Goal: Information Seeking & Learning: Learn about a topic

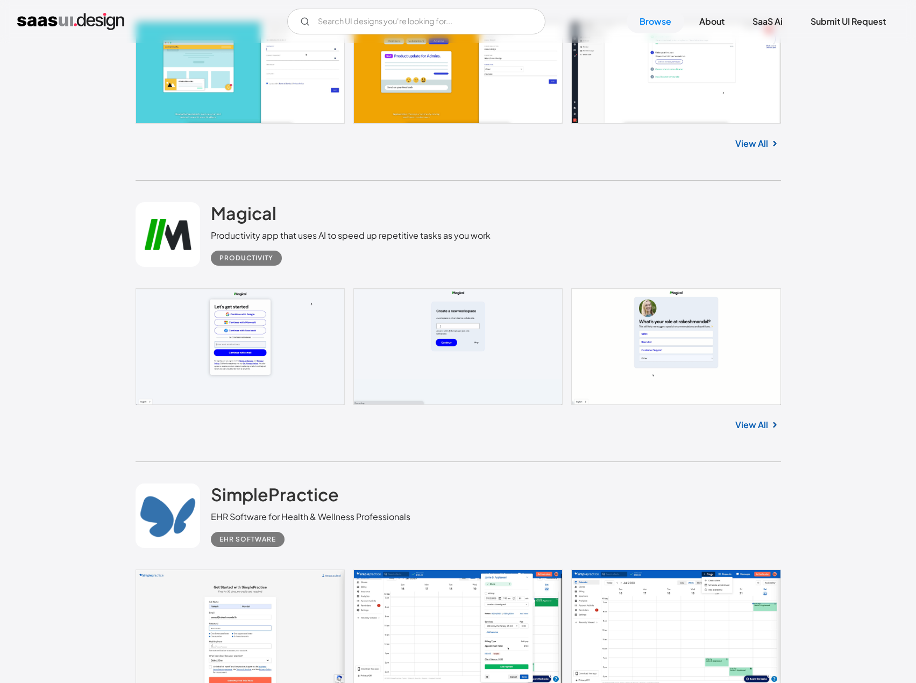
scroll to position [1578, 0]
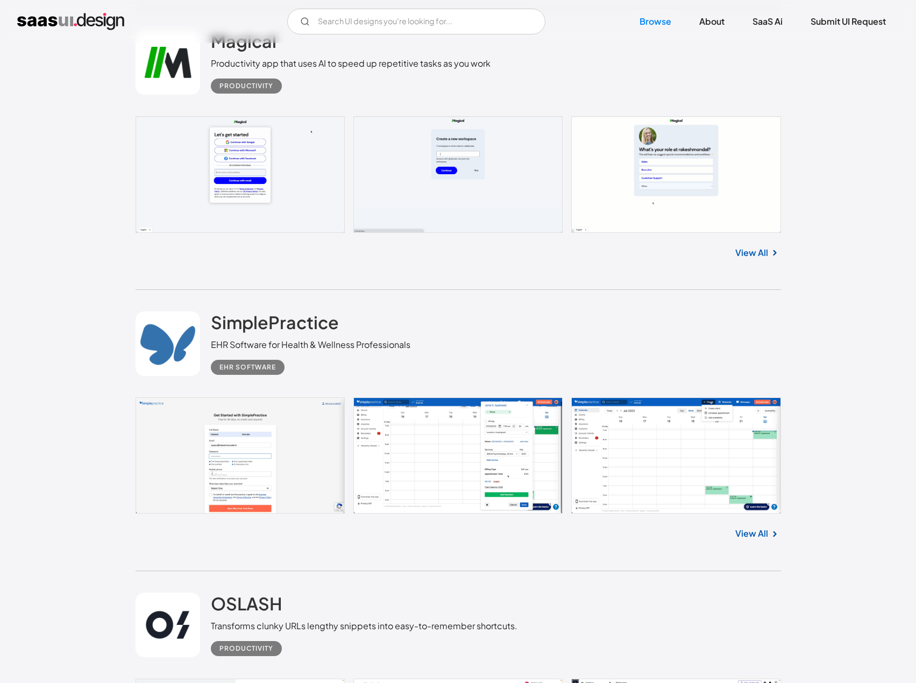
click at [337, 442] on link at bounding box center [459, 456] width 646 height 116
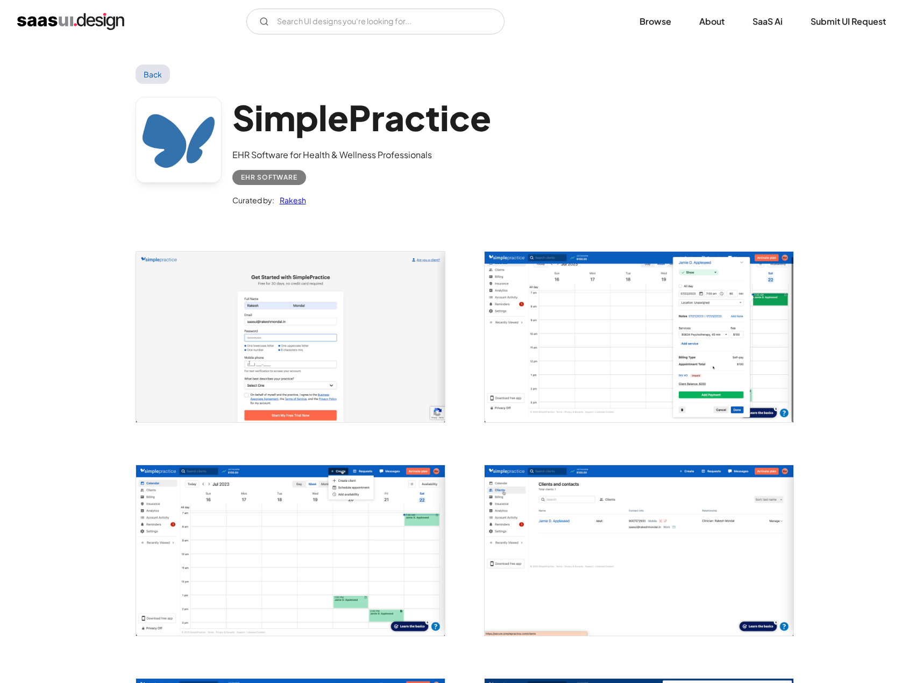
click at [386, 473] on img "open lightbox" at bounding box center [290, 550] width 309 height 171
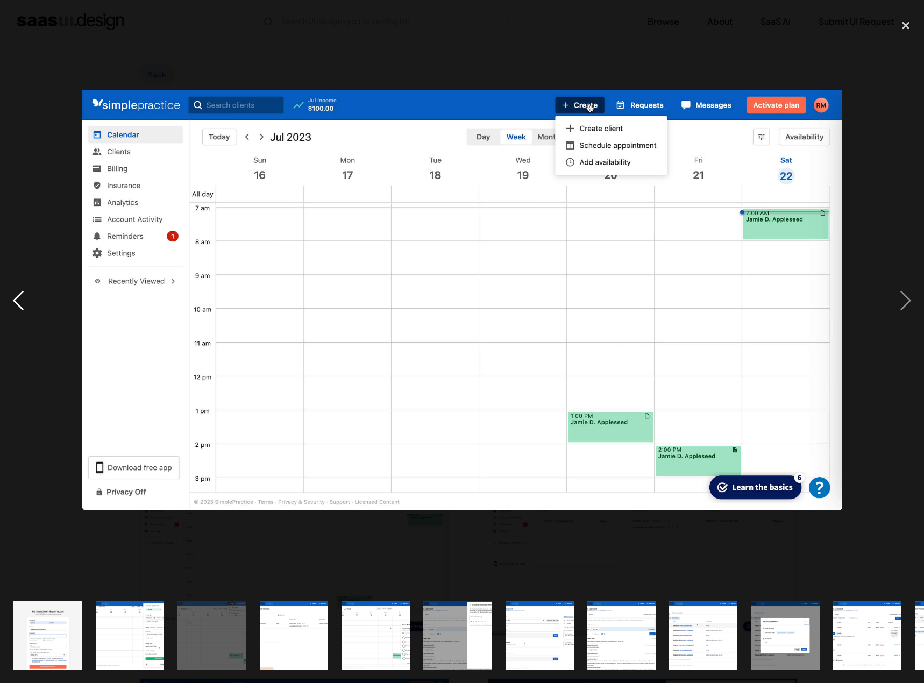
click at [29, 305] on div "previous image" at bounding box center [18, 300] width 37 height 574
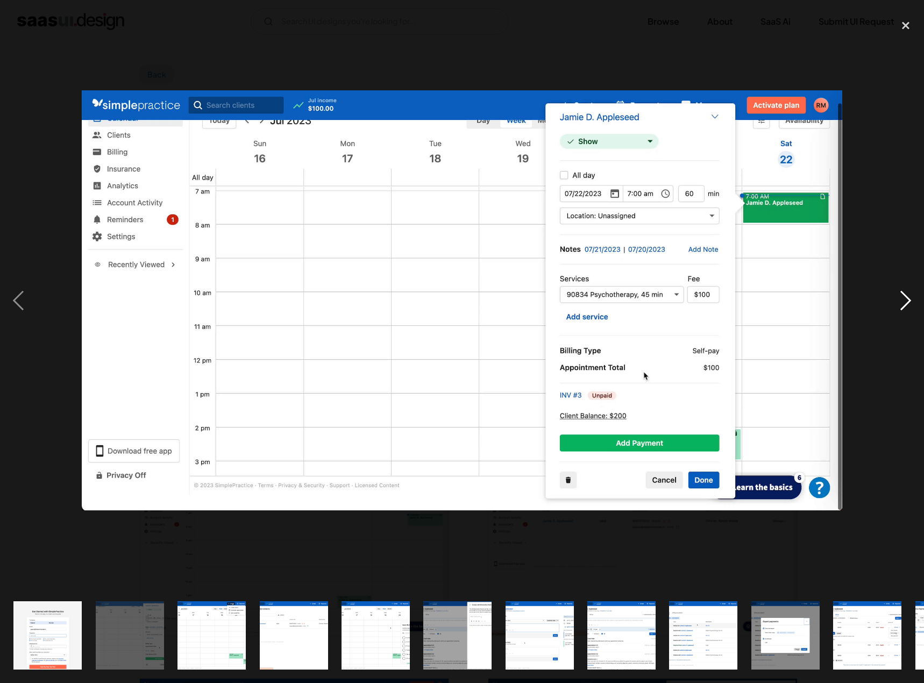
click at [903, 297] on div "next image" at bounding box center [906, 300] width 37 height 574
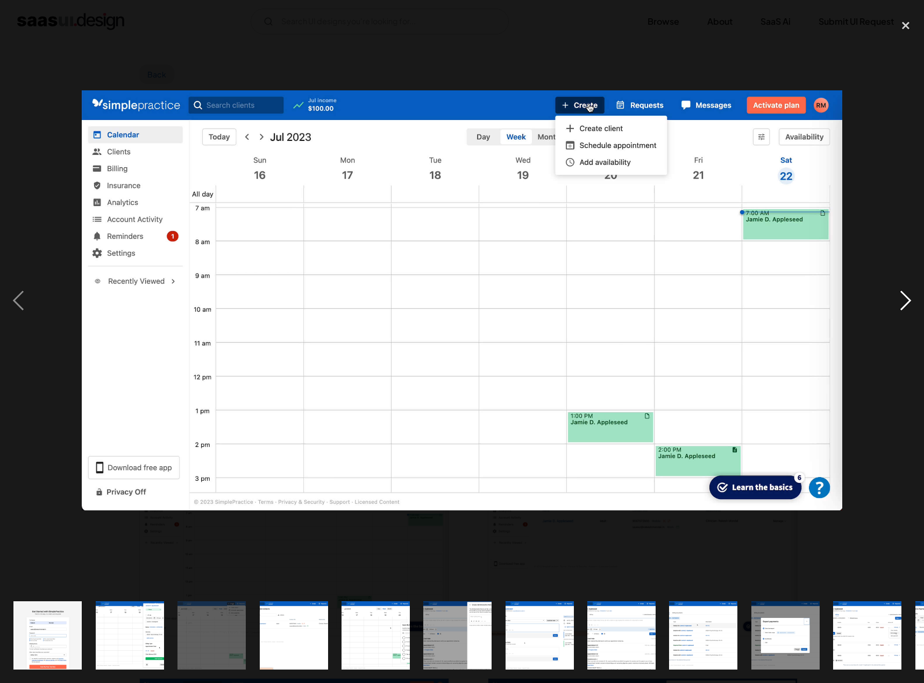
click at [903, 297] on div "next image" at bounding box center [906, 300] width 37 height 574
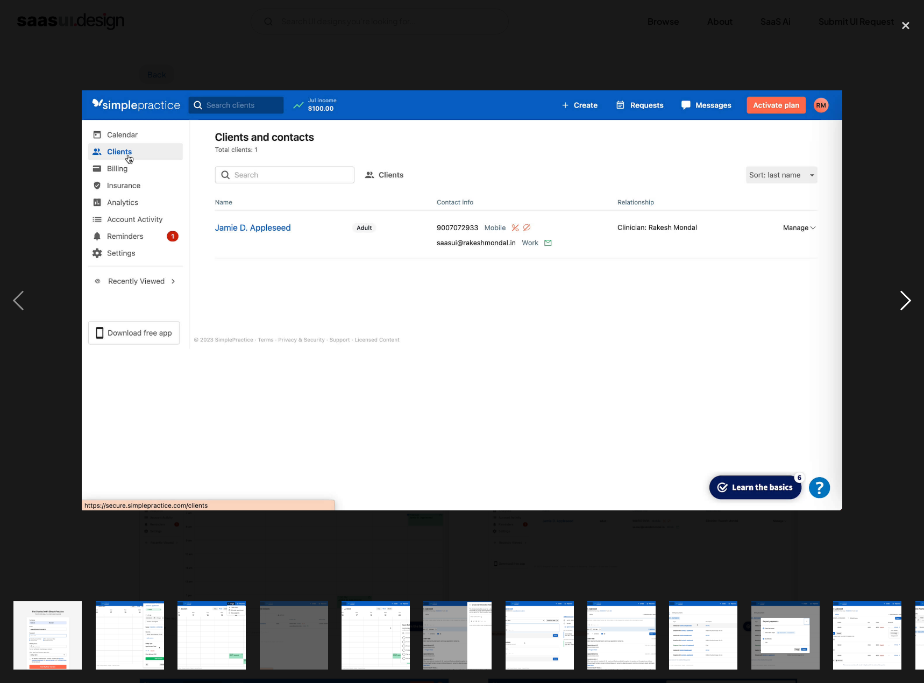
click at [903, 297] on div "next image" at bounding box center [906, 300] width 37 height 574
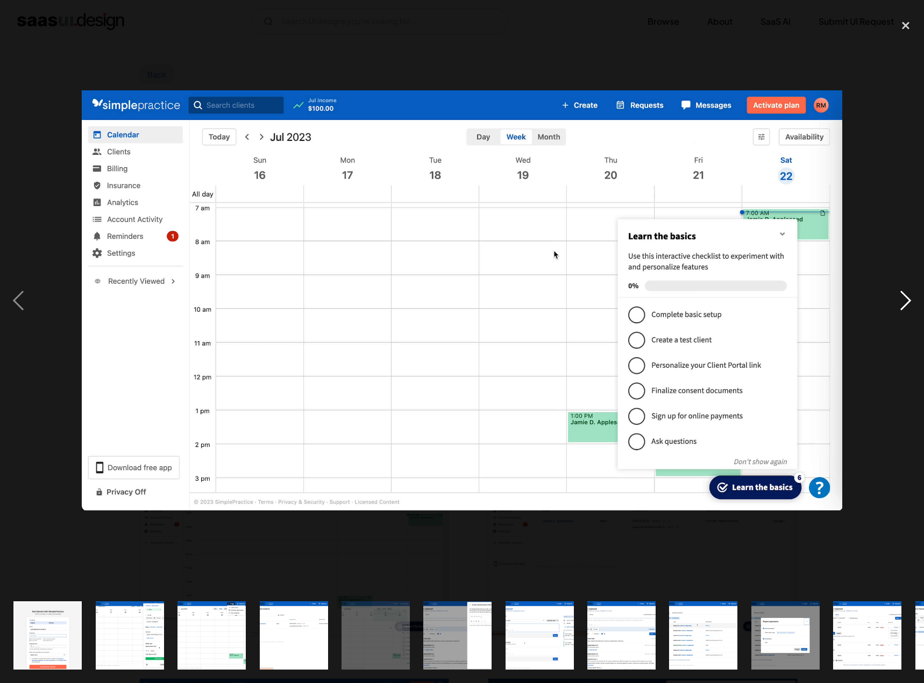
click at [903, 297] on div "next image" at bounding box center [906, 300] width 37 height 574
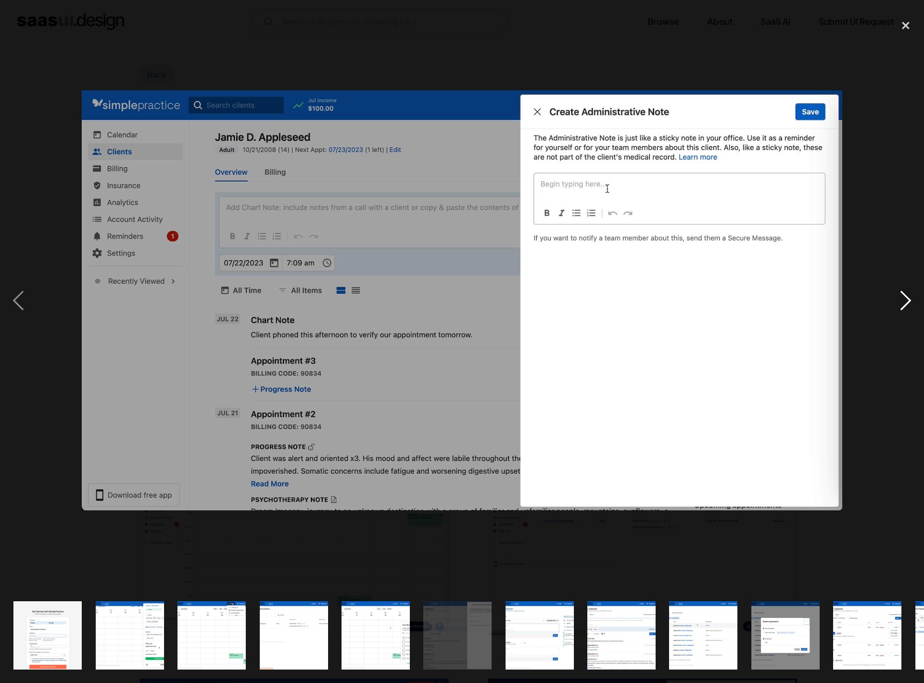
click at [903, 297] on div "next image" at bounding box center [906, 300] width 37 height 574
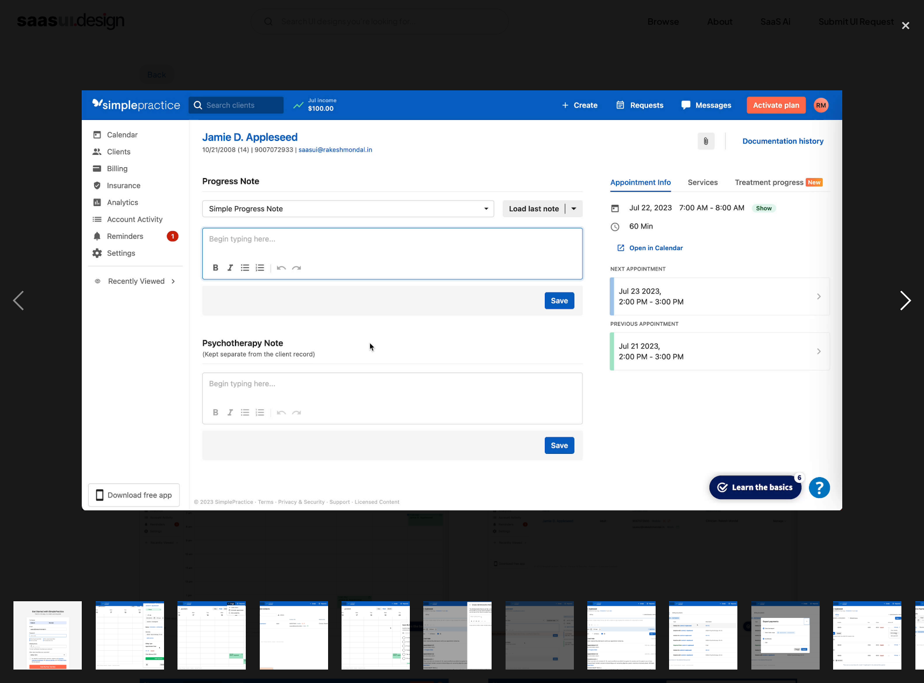
click at [903, 297] on div "next image" at bounding box center [906, 300] width 37 height 574
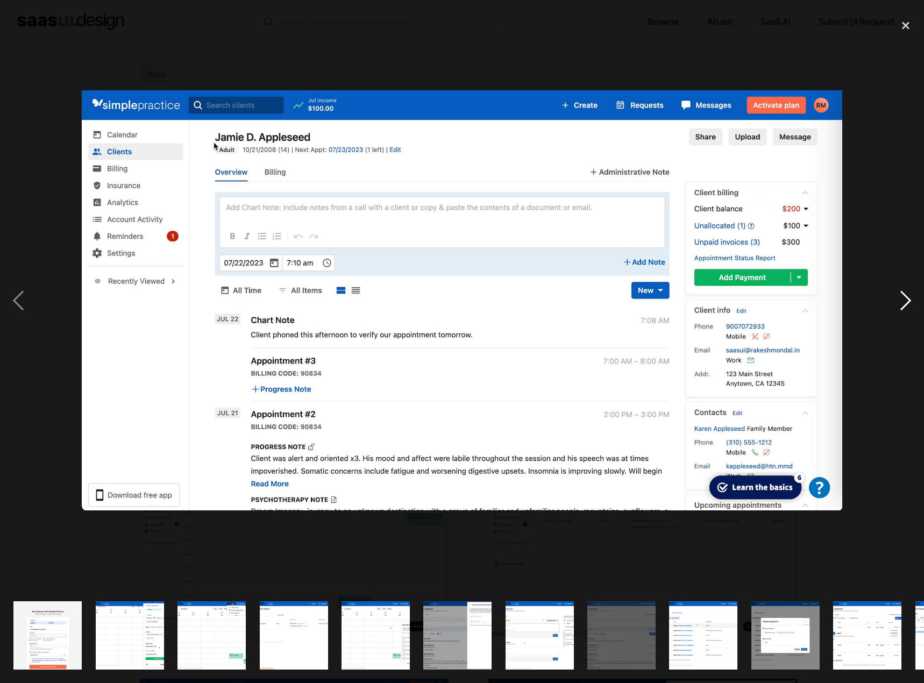
click at [901, 296] on div "next image" at bounding box center [906, 300] width 37 height 574
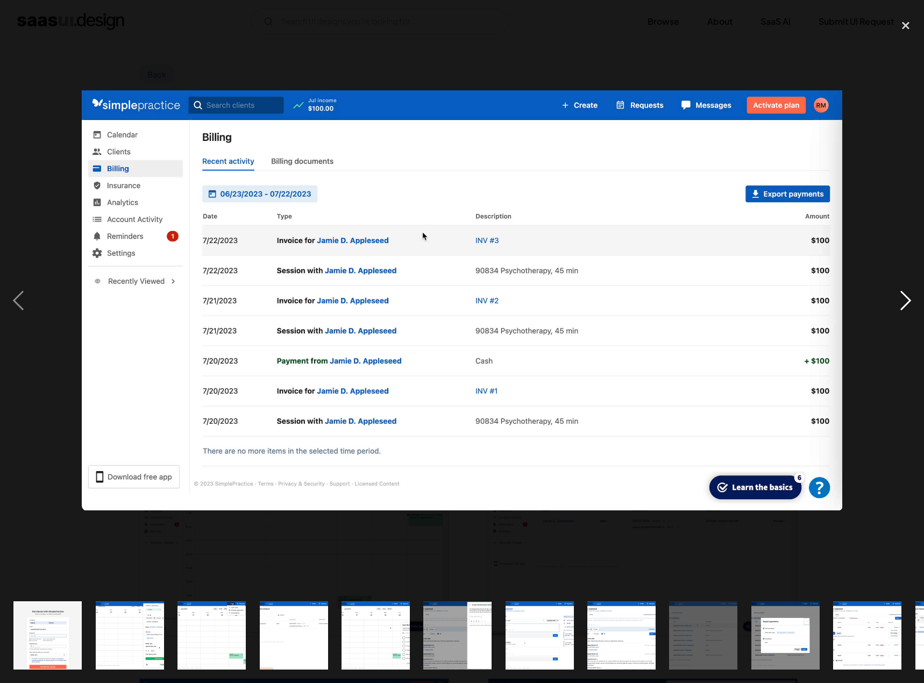
click at [901, 296] on div "next image" at bounding box center [906, 300] width 37 height 574
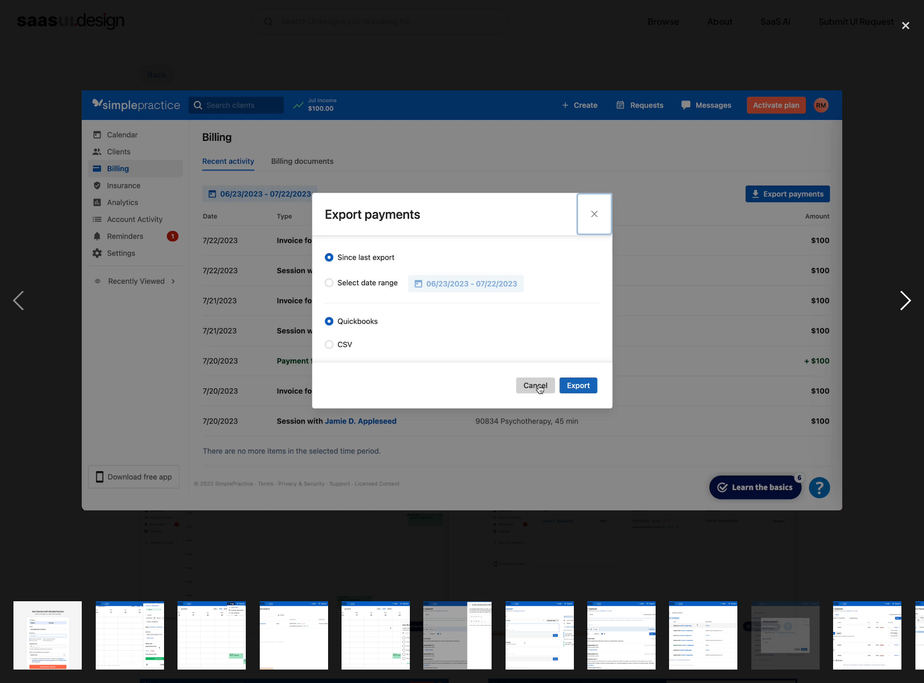
click at [901, 296] on div "next image" at bounding box center [906, 300] width 37 height 574
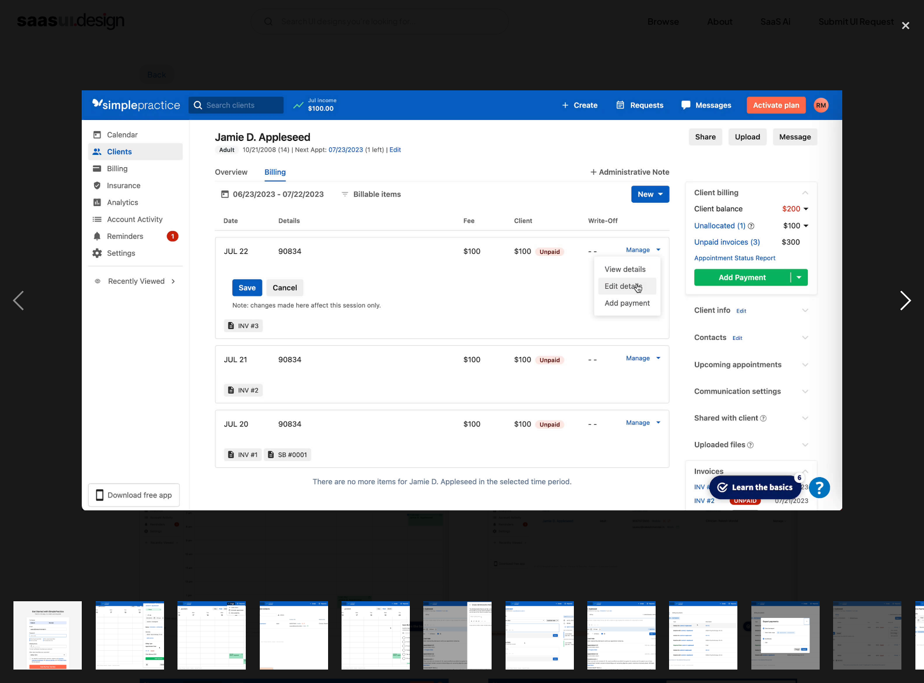
click at [901, 296] on div "next image" at bounding box center [906, 300] width 37 height 574
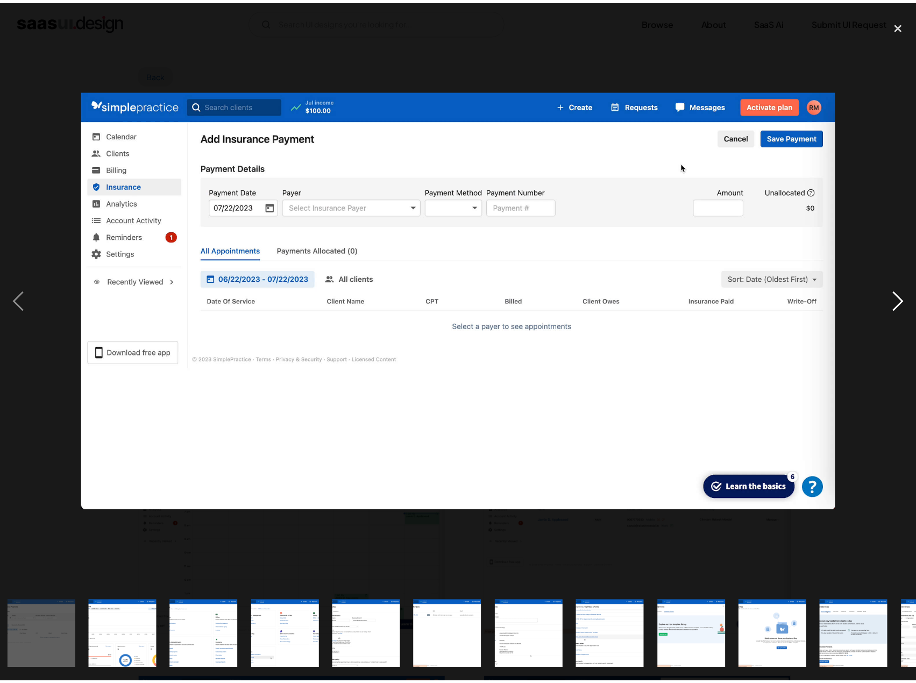
scroll to position [0, 909]
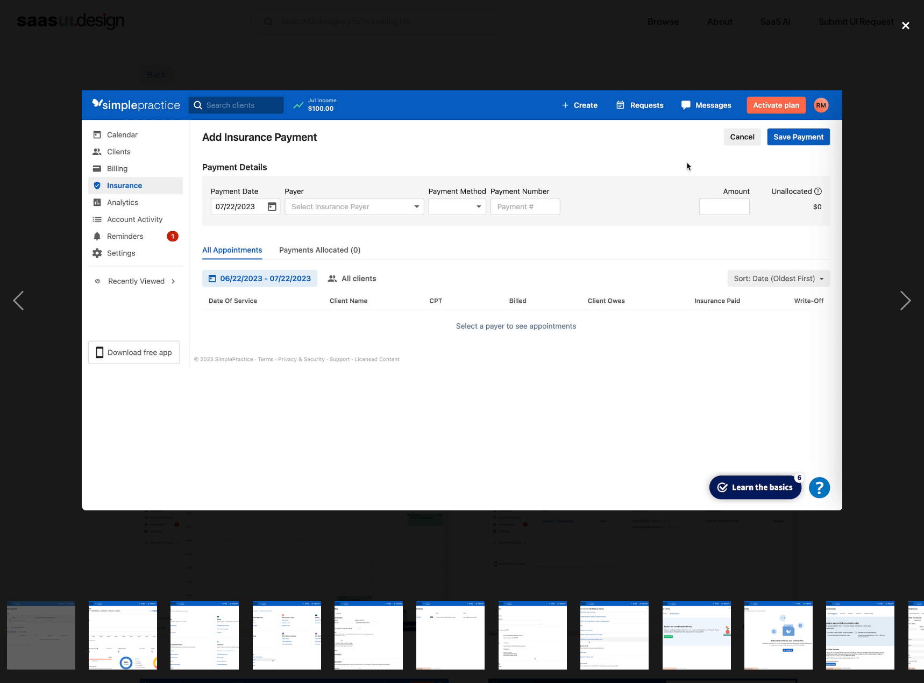
click at [907, 26] on div "close lightbox" at bounding box center [906, 25] width 37 height 24
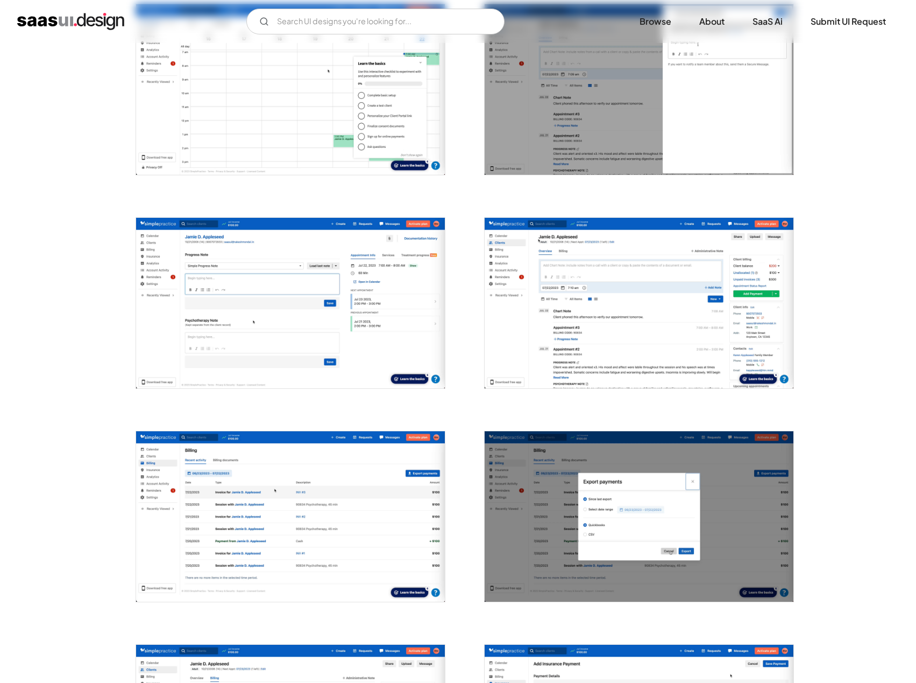
scroll to position [430, 0]
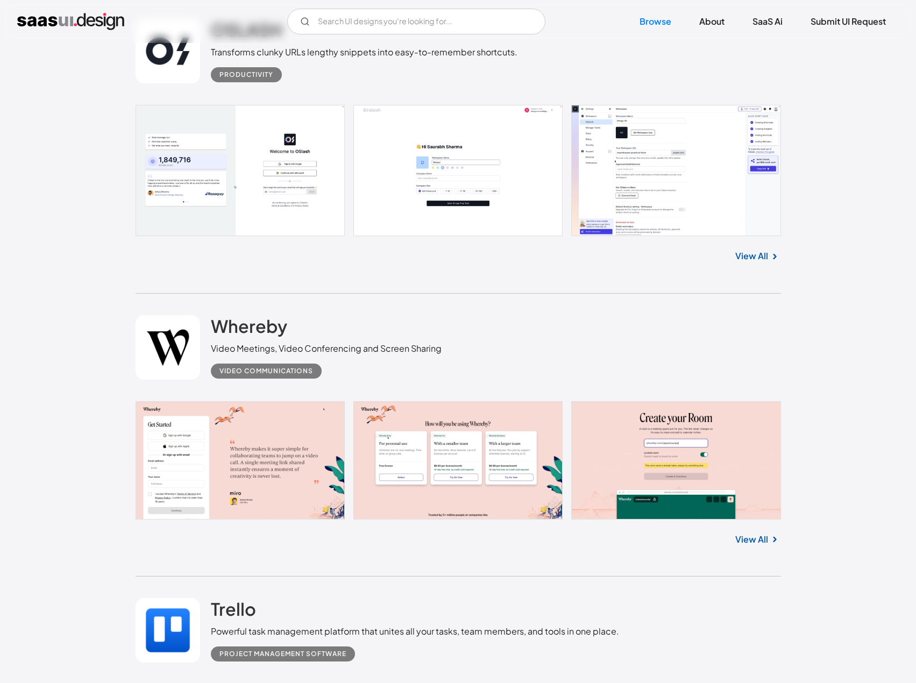
scroll to position [2439, 0]
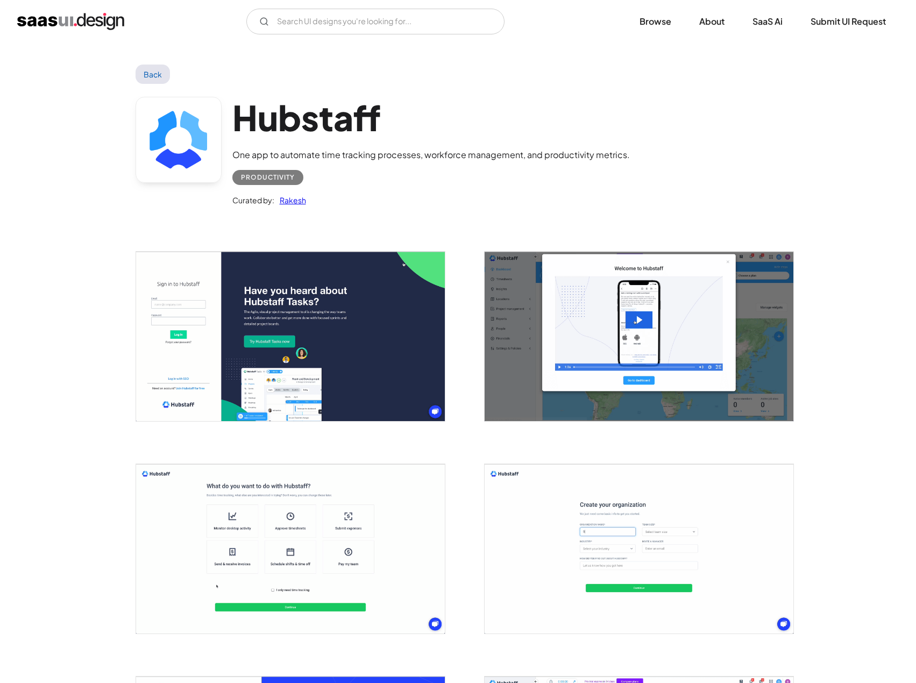
click at [322, 399] on img "open lightbox" at bounding box center [290, 336] width 309 height 169
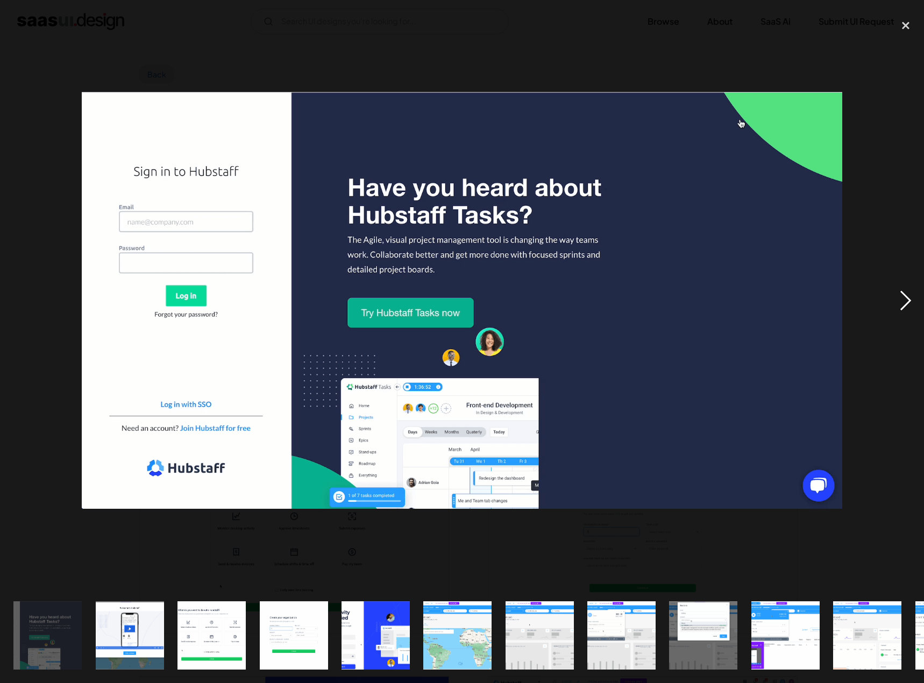
click at [913, 299] on div "next image" at bounding box center [906, 300] width 37 height 574
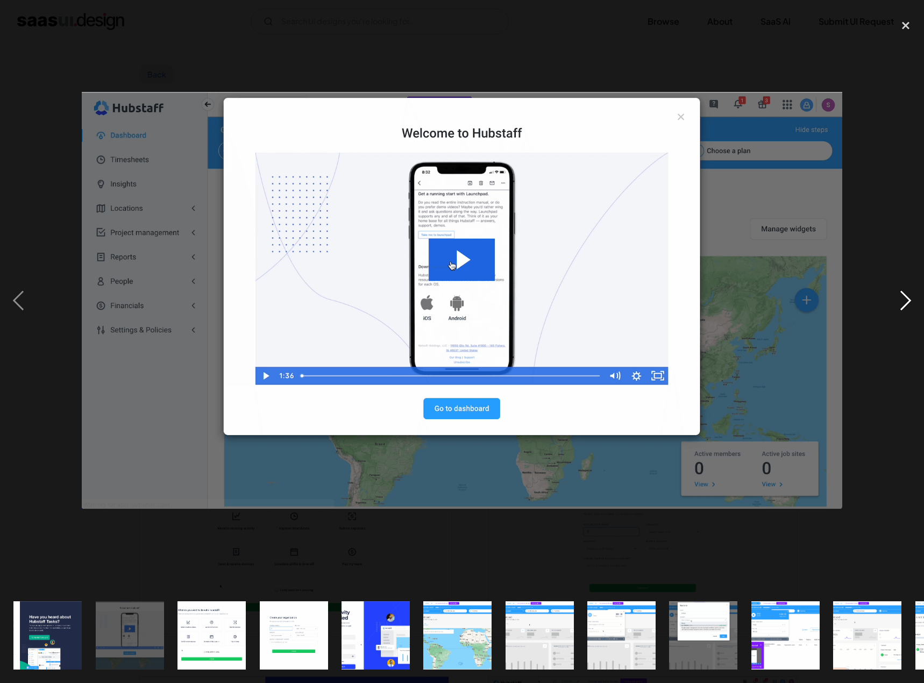
click at [913, 299] on div "next image" at bounding box center [906, 300] width 37 height 574
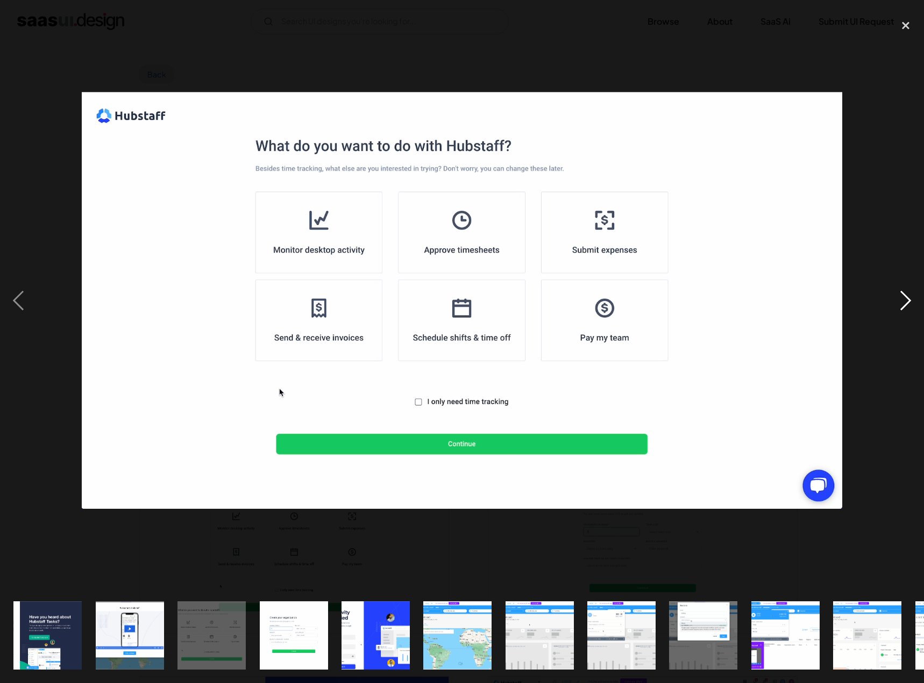
click at [913, 299] on div "next image" at bounding box center [906, 300] width 37 height 574
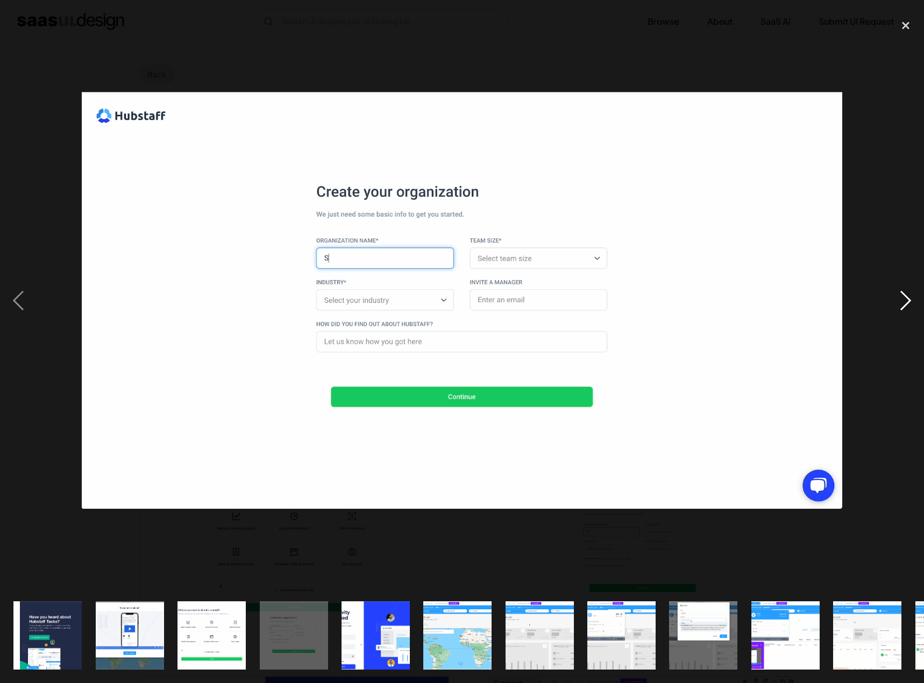
click at [913, 299] on div "next image" at bounding box center [906, 300] width 37 height 574
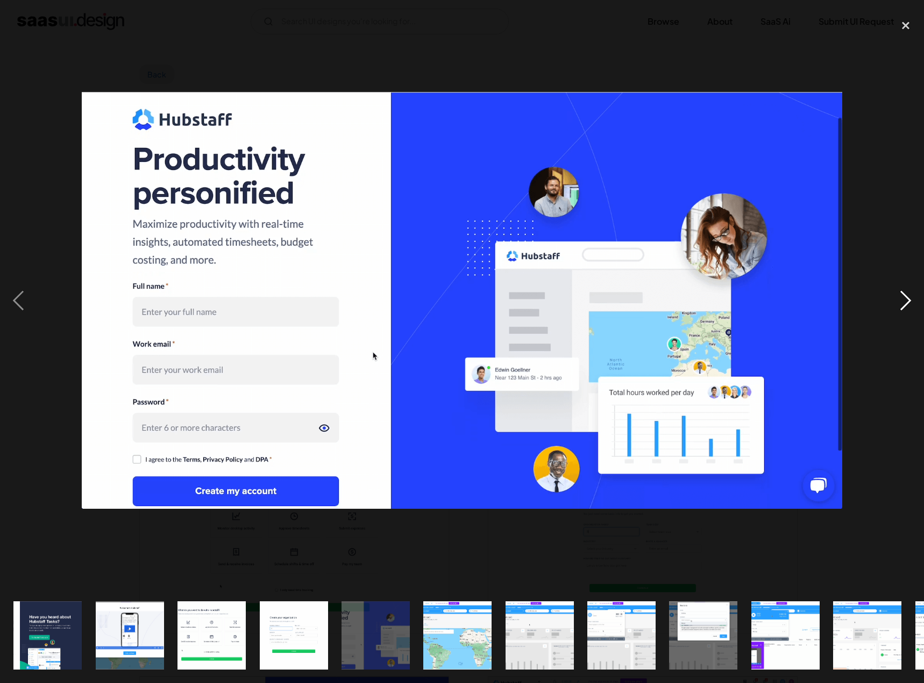
click at [913, 299] on div "next image" at bounding box center [906, 300] width 37 height 574
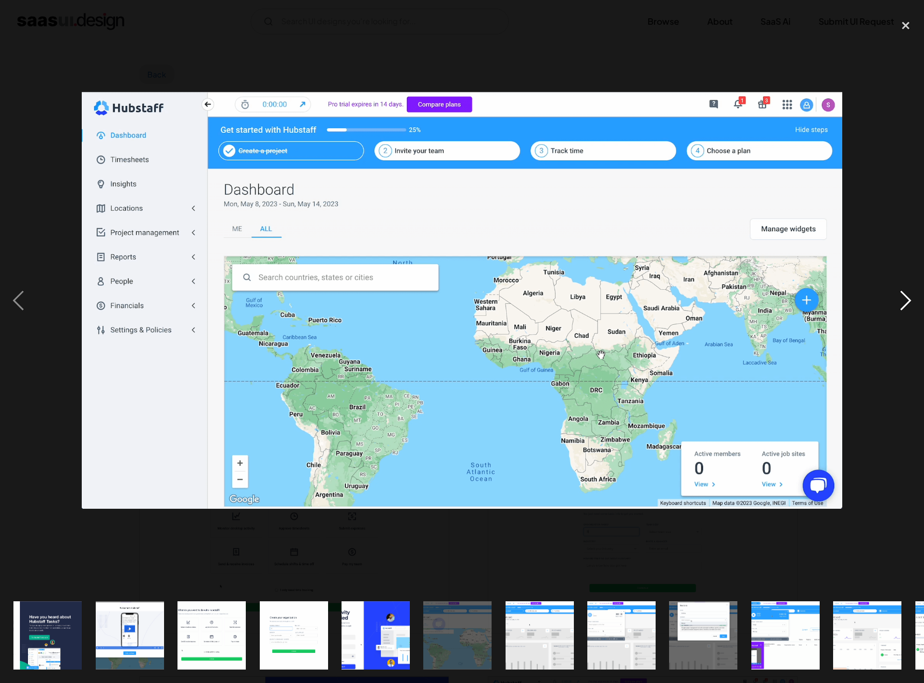
click at [910, 302] on div "next image" at bounding box center [906, 300] width 37 height 574
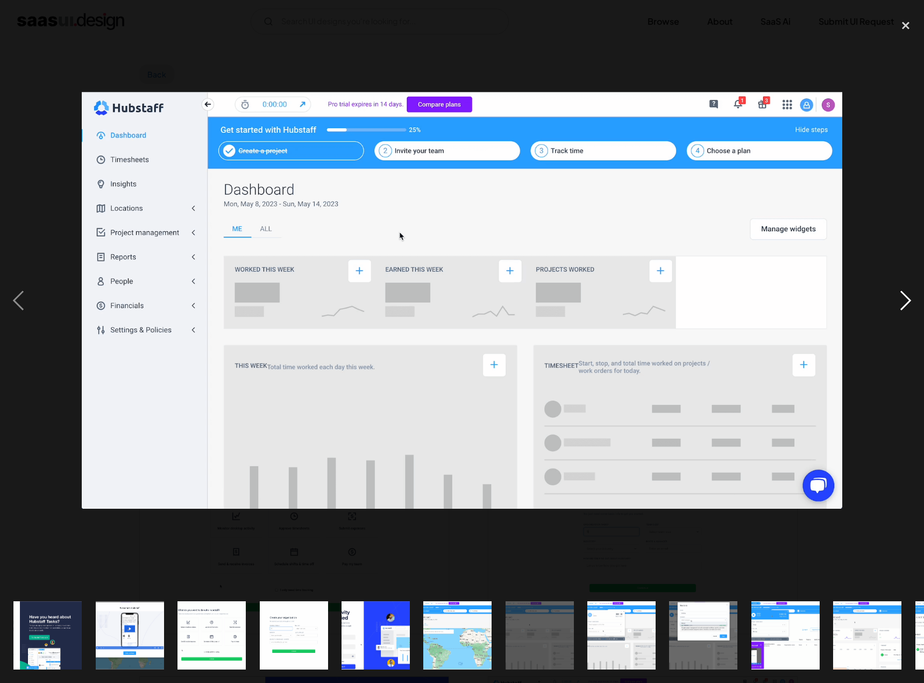
click at [910, 302] on div "next image" at bounding box center [906, 300] width 37 height 574
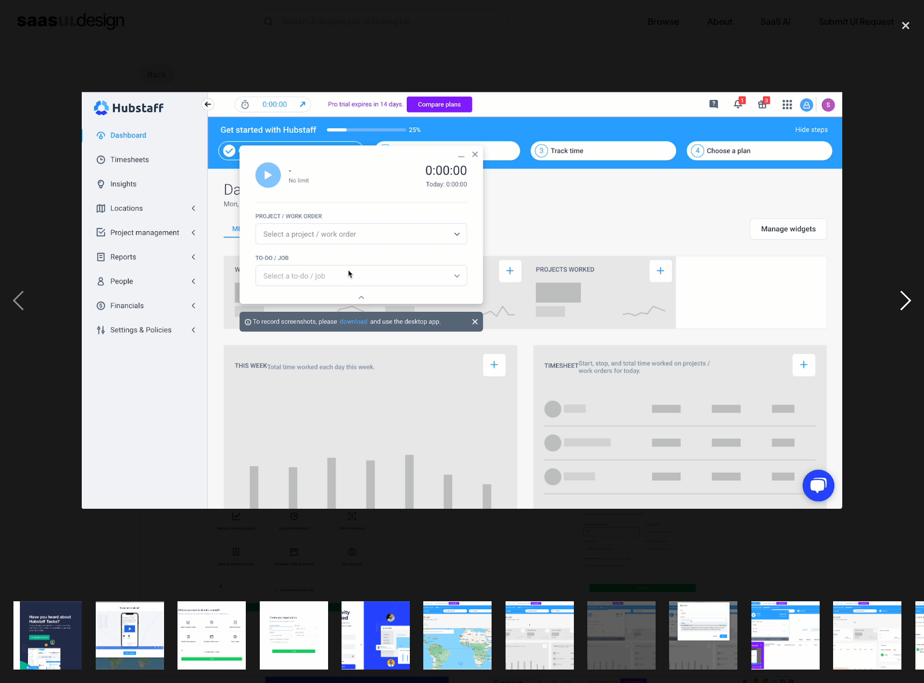
click at [910, 302] on div "next image" at bounding box center [906, 300] width 37 height 574
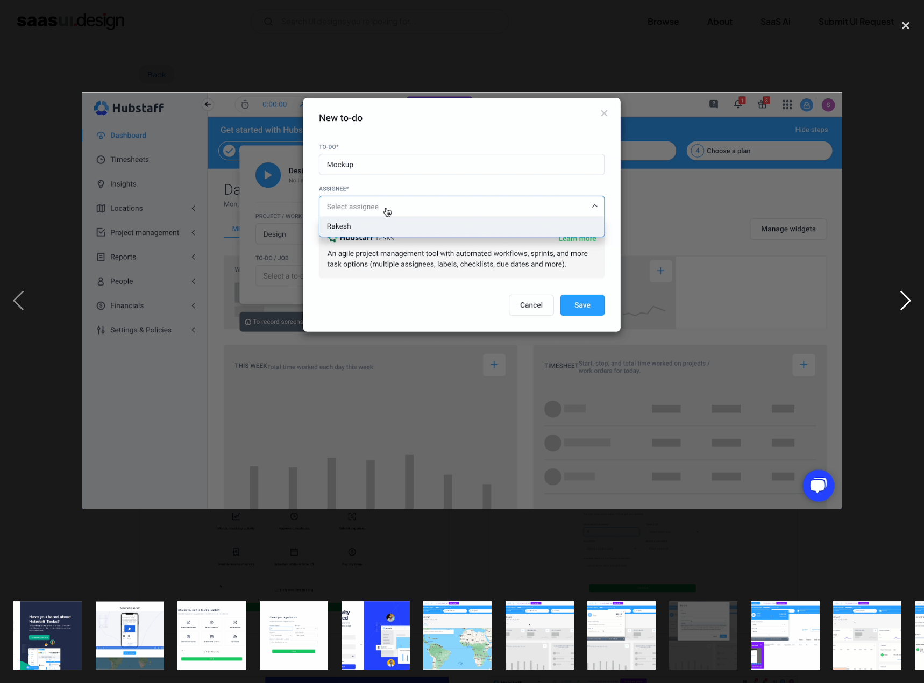
click at [910, 302] on div "next image" at bounding box center [906, 300] width 37 height 574
